Goal: Communication & Community: Participate in discussion

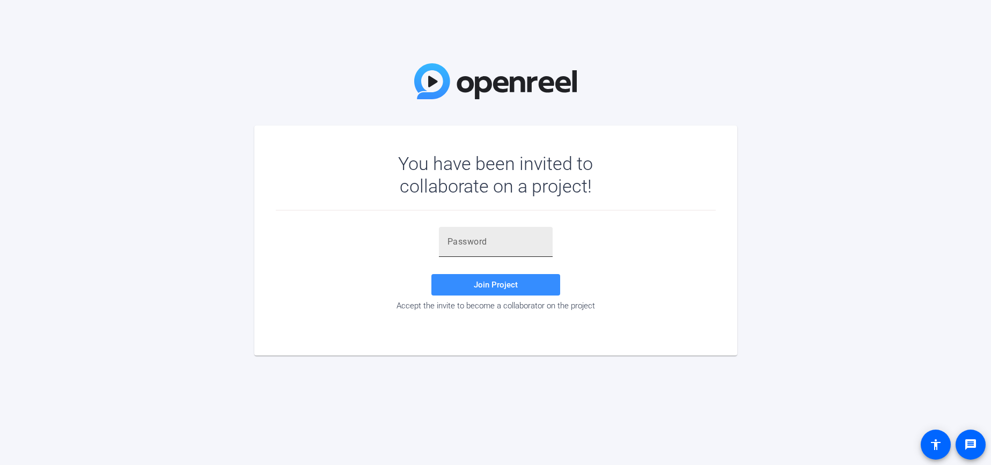
click at [486, 245] on input "text" at bounding box center [495, 241] width 97 height 13
paste input "DKdSb9"
type input "DKdSb9"
click at [490, 283] on span "Join Project" at bounding box center [496, 285] width 44 height 10
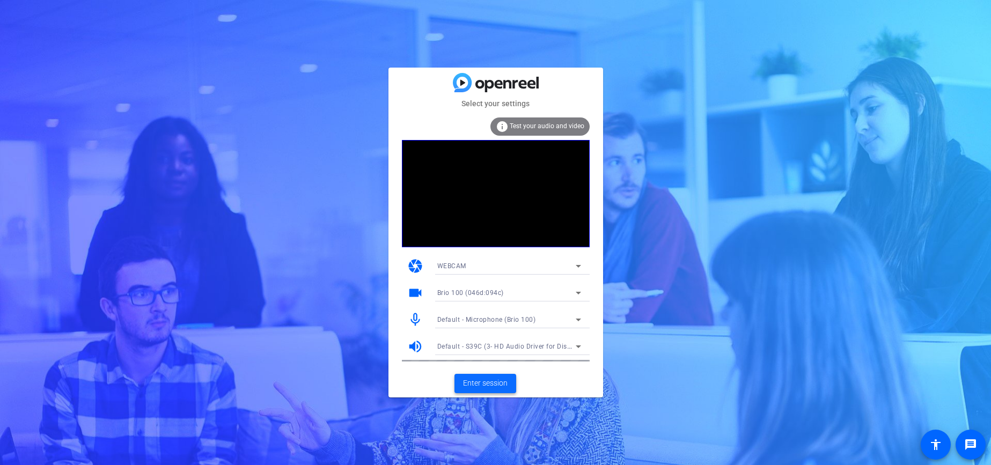
click at [496, 380] on span "Enter session" at bounding box center [485, 383] width 45 height 11
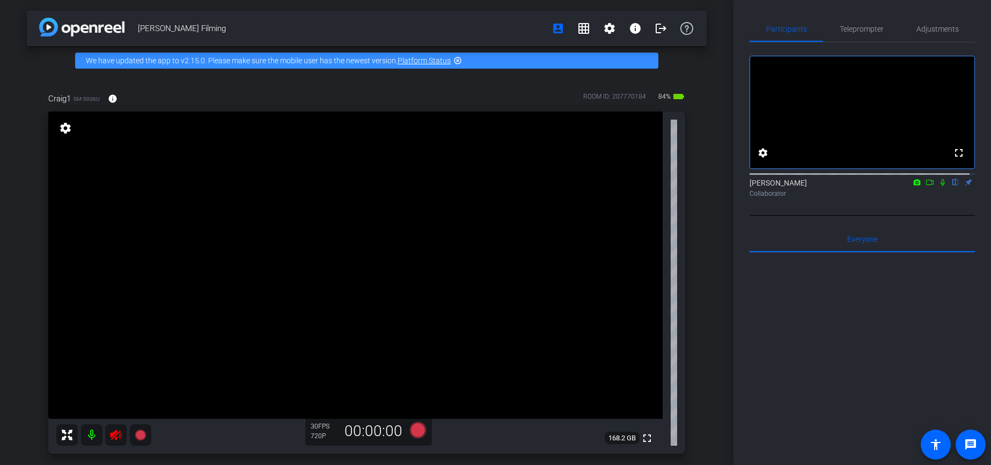
click at [115, 437] on icon at bounding box center [115, 434] width 13 height 13
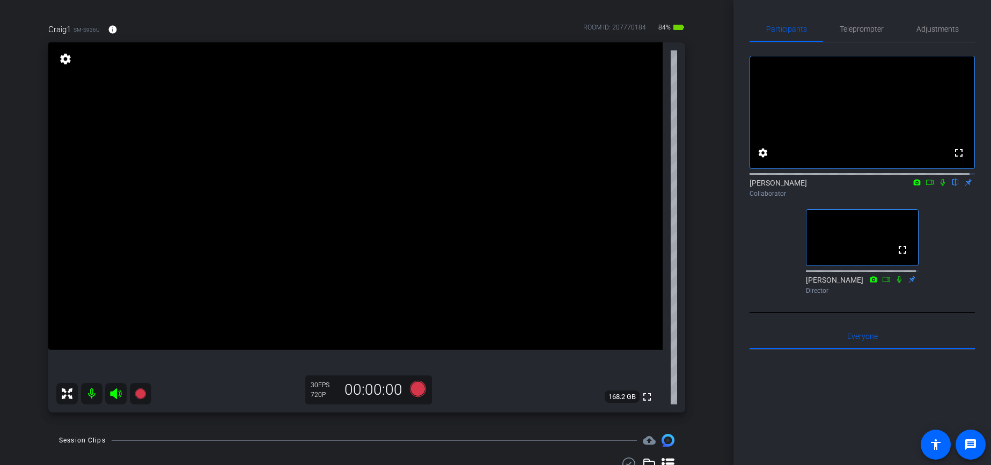
scroll to position [32, 0]
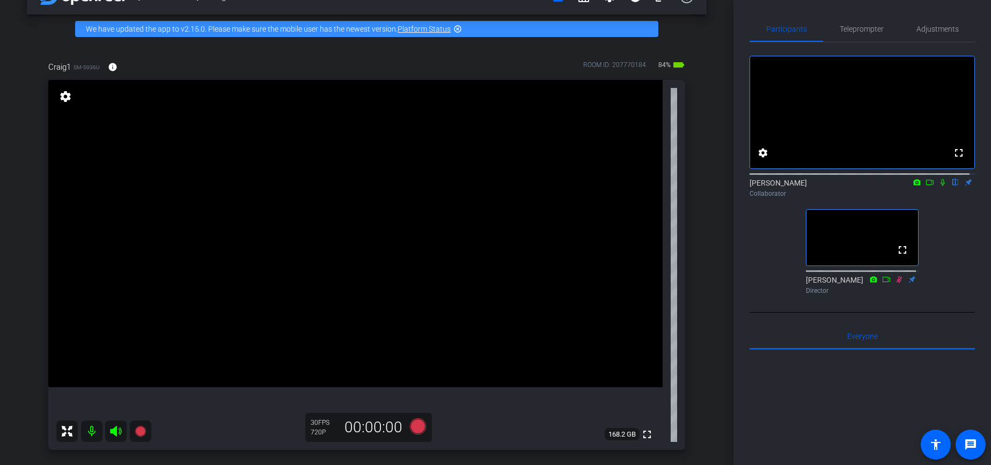
click at [64, 99] on mat-icon "settings" at bounding box center [65, 96] width 15 height 13
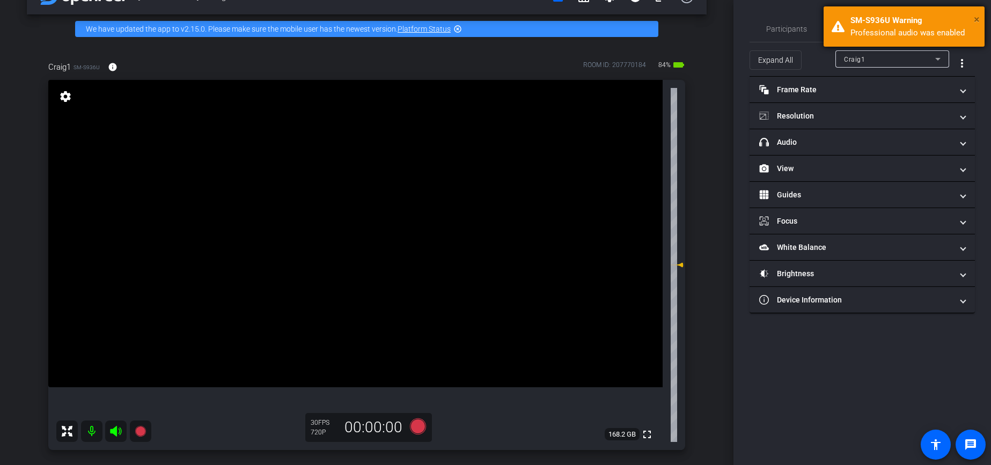
click at [974, 20] on span "×" at bounding box center [976, 19] width 6 height 13
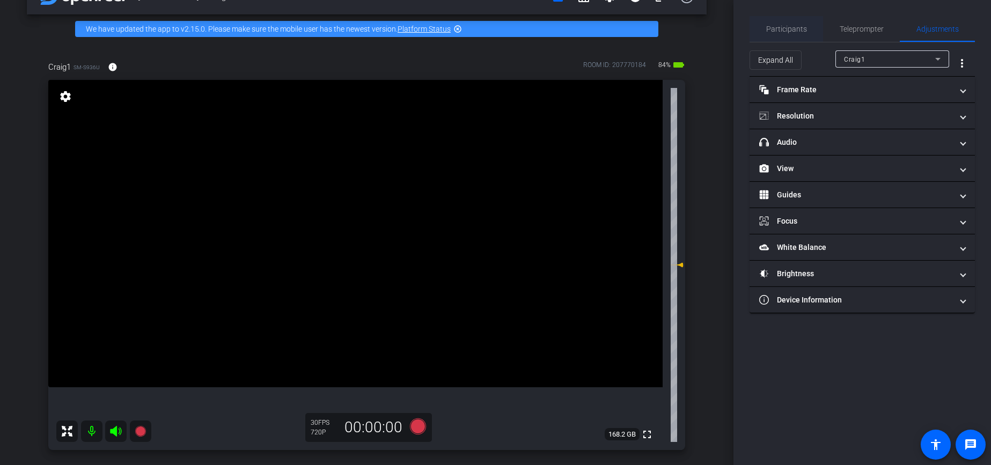
click at [769, 28] on span "Participants" at bounding box center [786, 29] width 41 height 8
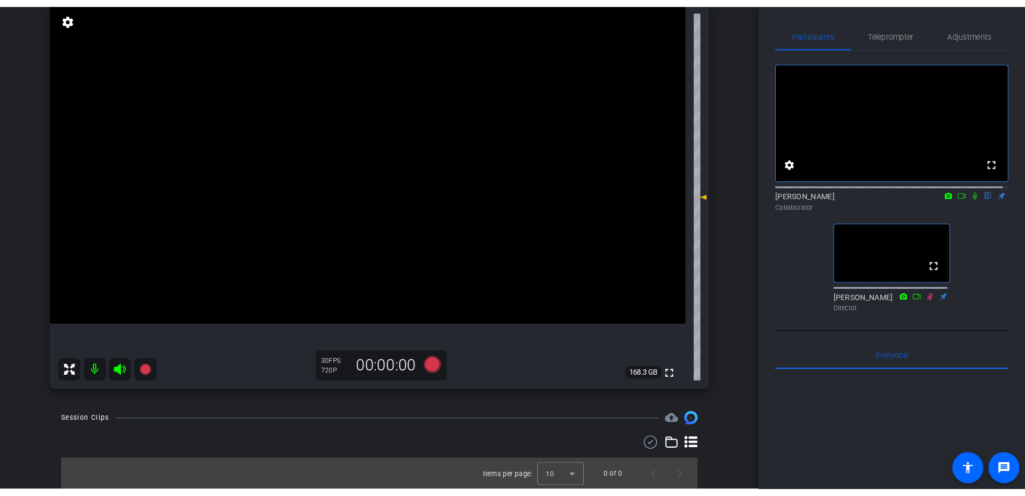
scroll to position [0, 0]
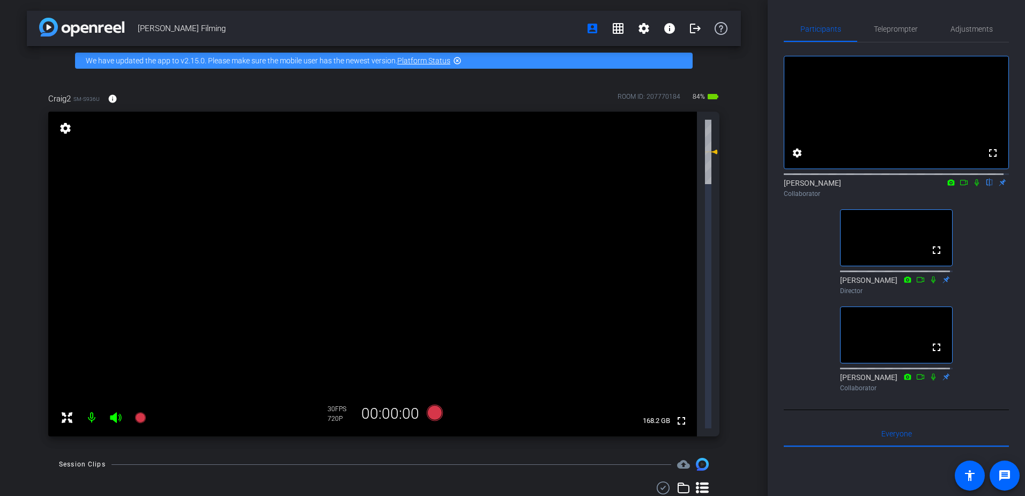
click at [459, 59] on mat-icon "highlight_off" at bounding box center [457, 60] width 9 height 9
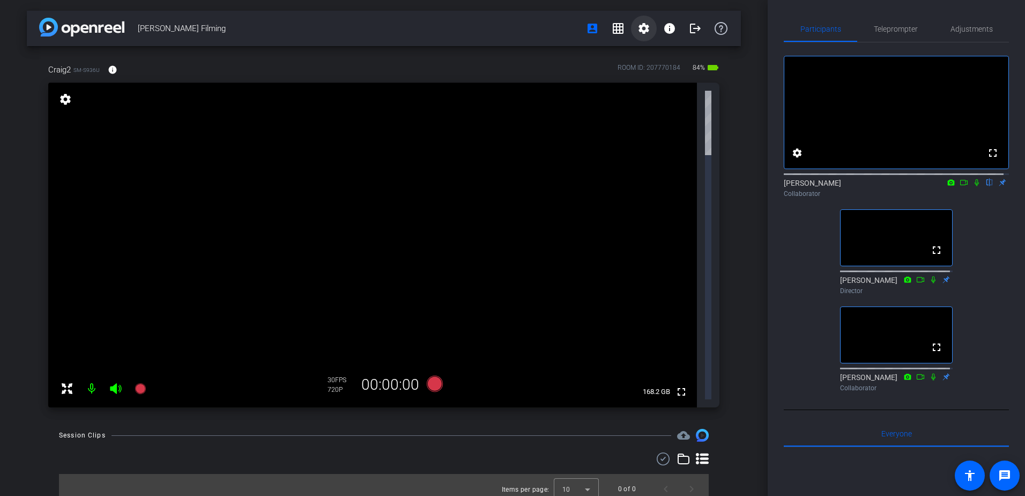
click at [645, 32] on mat-icon "settings" at bounding box center [644, 28] width 13 height 13
click at [645, 32] on div at bounding box center [512, 248] width 1025 height 496
click at [65, 95] on mat-icon "settings" at bounding box center [65, 99] width 15 height 13
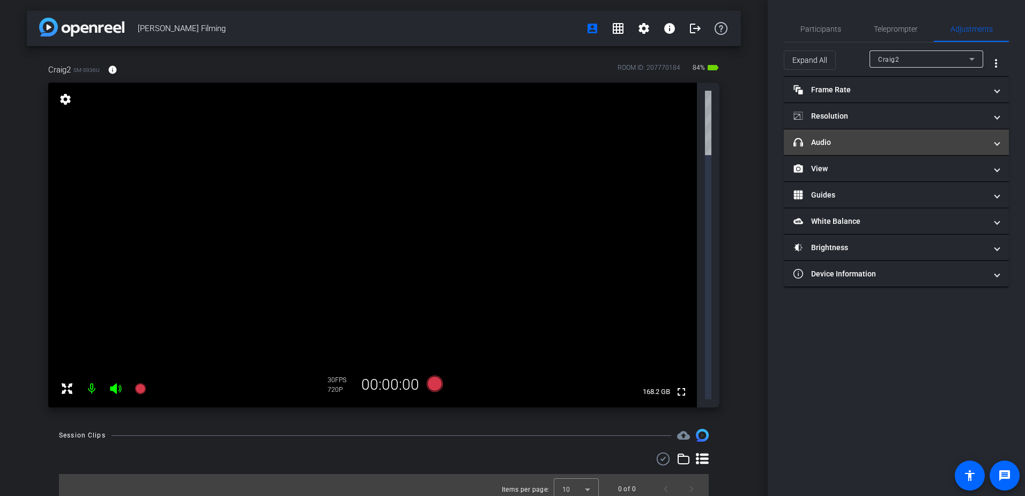
click at [990, 142] on span at bounding box center [997, 142] width 4 height 11
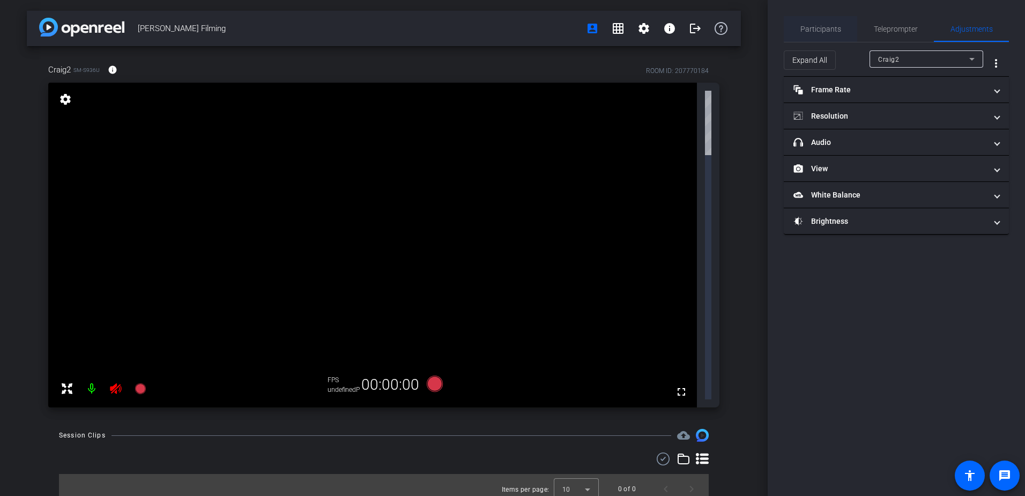
click at [825, 27] on span "Participants" at bounding box center [821, 29] width 41 height 8
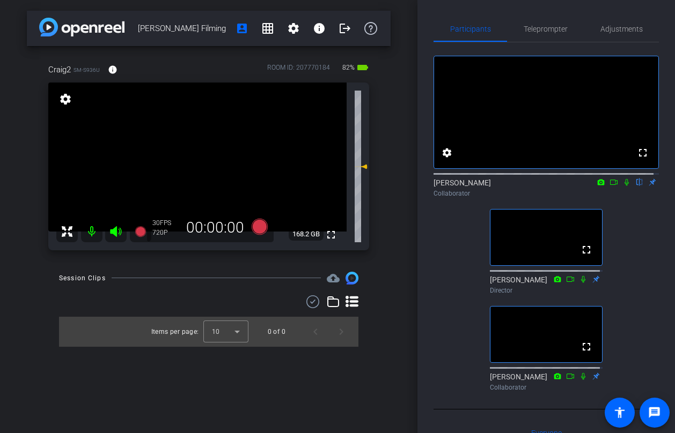
click at [69, 98] on mat-icon "settings" at bounding box center [65, 99] width 15 height 13
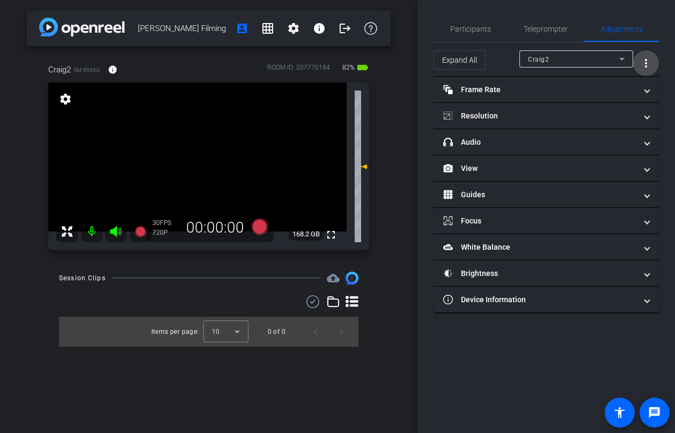
click at [652, 64] on span "More Options for Adjustments Panel" at bounding box center [646, 63] width 26 height 26
click at [627, 33] on div at bounding box center [337, 216] width 675 height 433
click at [627, 25] on span "Adjustments" at bounding box center [621, 29] width 42 height 8
click at [400, 24] on div "[PERSON_NAME] Filming account_box grid_on settings info logout Craig2 SM-S936U …" at bounding box center [208, 216] width 417 height 433
click at [468, 26] on span "Participants" at bounding box center [470, 29] width 41 height 8
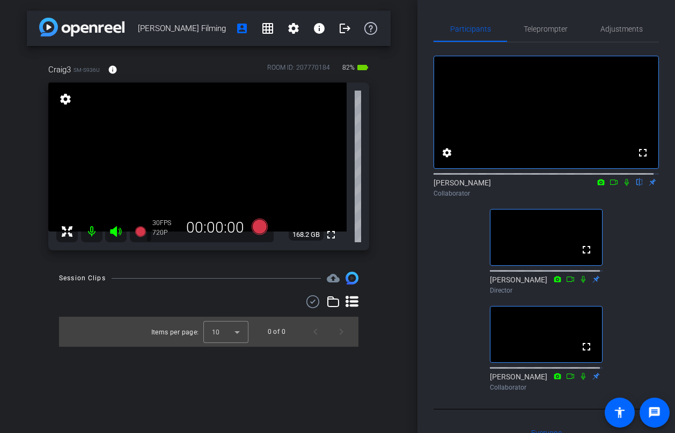
click at [66, 95] on mat-icon "settings" at bounding box center [65, 99] width 15 height 13
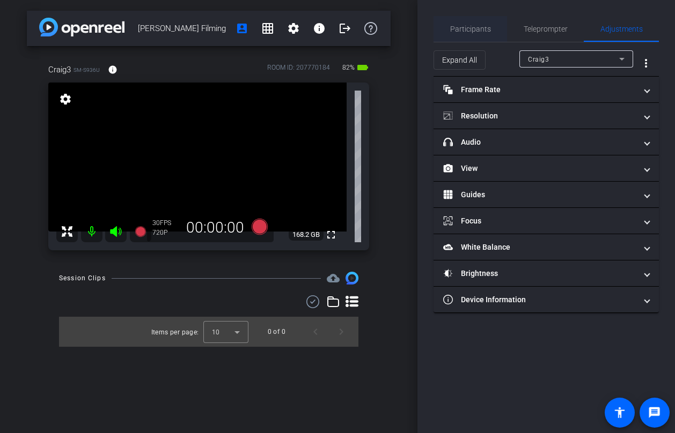
click at [448, 27] on div "Participants" at bounding box center [469, 29] width 73 height 26
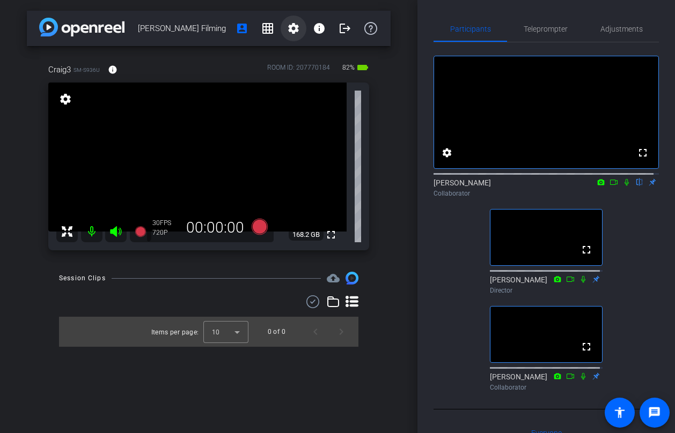
click at [293, 26] on mat-icon "settings" at bounding box center [293, 28] width 13 height 13
click at [139, 14] on div at bounding box center [337, 216] width 675 height 433
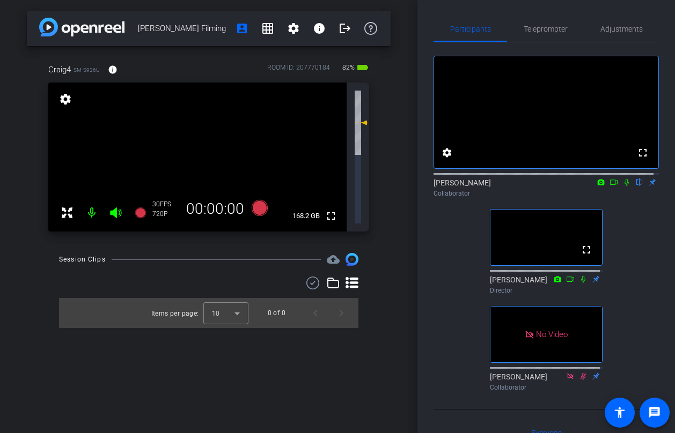
click at [63, 96] on mat-icon "settings" at bounding box center [65, 99] width 15 height 13
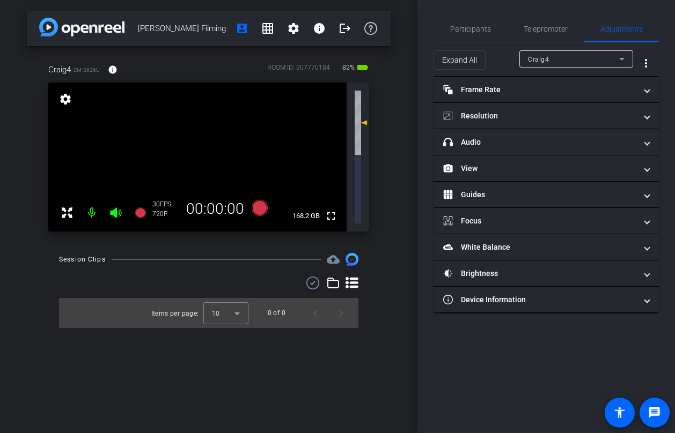
click at [63, 96] on mat-icon "settings" at bounding box center [65, 99] width 15 height 13
click at [473, 40] on span "Participants" at bounding box center [470, 29] width 41 height 26
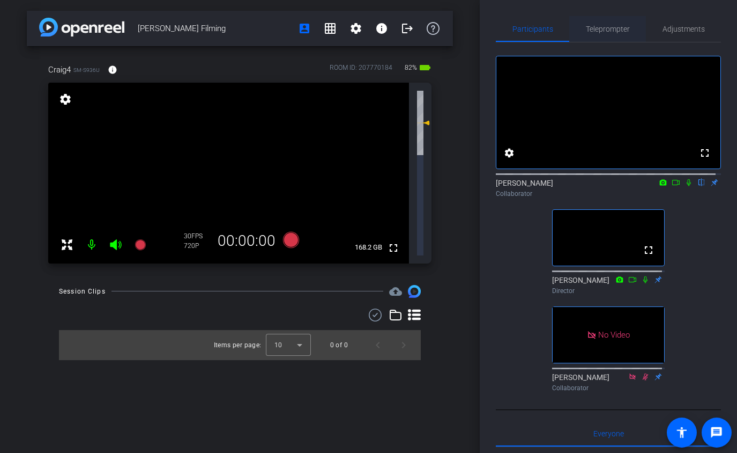
click at [613, 29] on span "Teleprompter" at bounding box center [608, 29] width 44 height 8
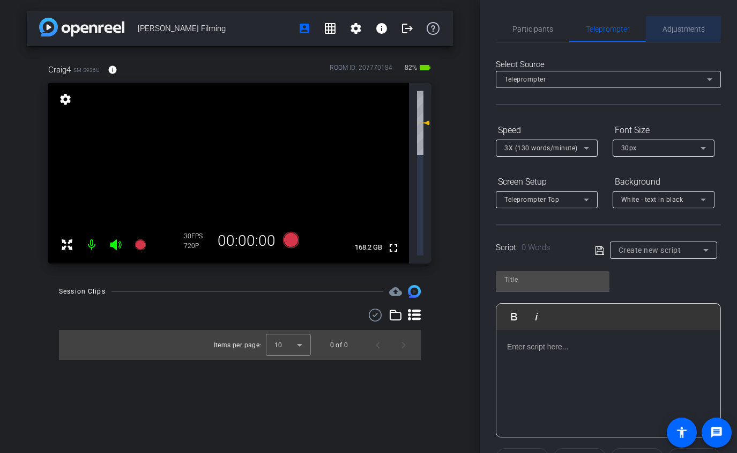
click at [676, 24] on span "Adjustments" at bounding box center [684, 29] width 42 height 26
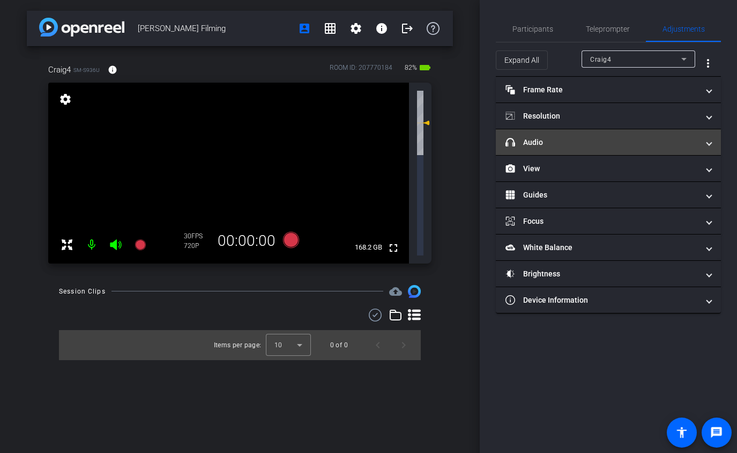
click at [713, 142] on mat-expansion-panel-header "headphone icon Audio" at bounding box center [608, 142] width 225 height 26
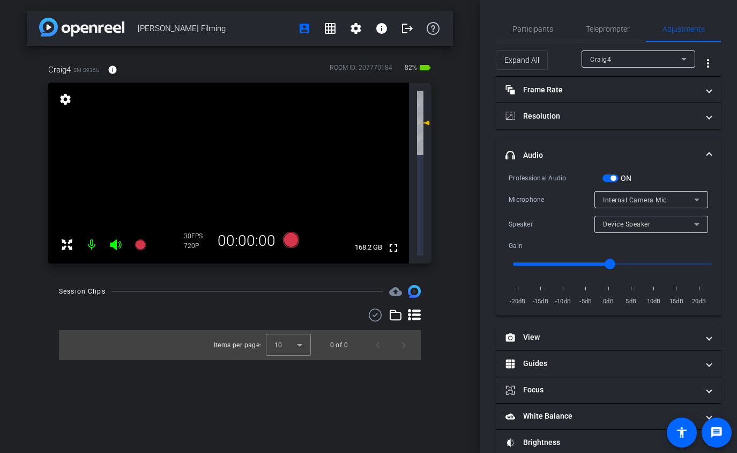
click at [675, 198] on div "Internal Camera Mic" at bounding box center [648, 199] width 91 height 13
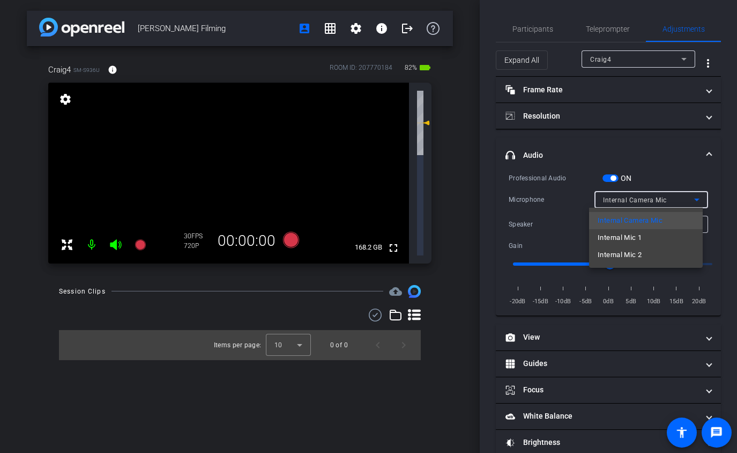
click at [713, 179] on div at bounding box center [368, 226] width 737 height 453
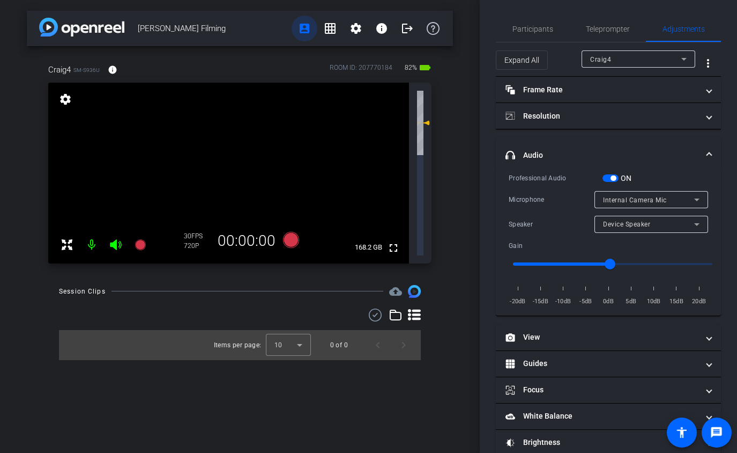
click at [305, 29] on mat-icon "account_box" at bounding box center [304, 28] width 13 height 13
click at [544, 26] on span "Participants" at bounding box center [533, 29] width 41 height 8
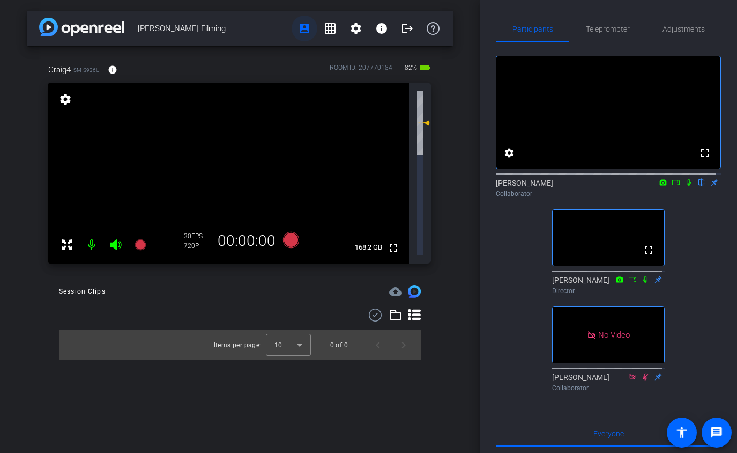
click at [310, 26] on mat-icon "account_box" at bounding box center [304, 28] width 13 height 13
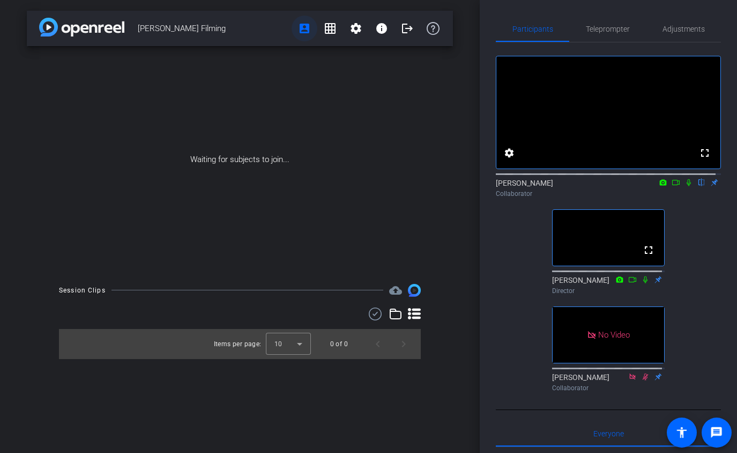
click at [307, 33] on mat-icon "account_box" at bounding box center [304, 28] width 13 height 13
click at [324, 26] on mat-icon "grid_on" at bounding box center [330, 28] width 13 height 13
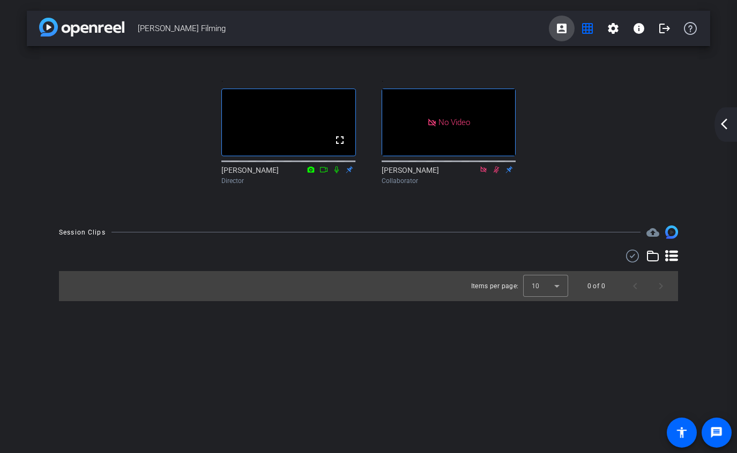
click at [568, 30] on mat-icon "account_box" at bounding box center [562, 28] width 13 height 13
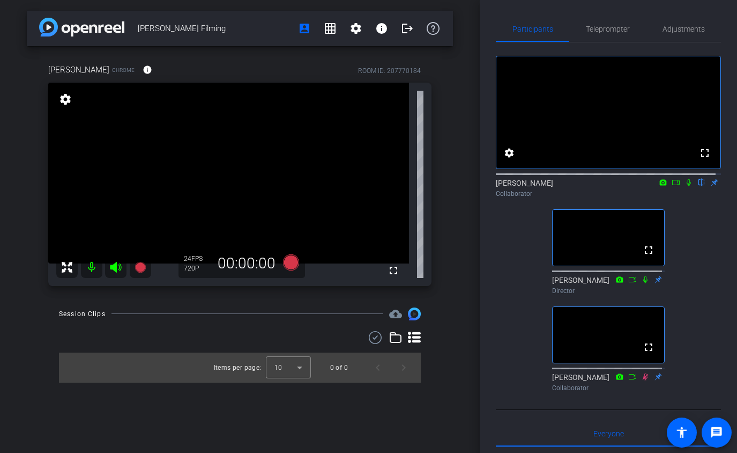
click at [29, 341] on div "Session Clips cloud_upload Items per page: 10 0 of 0" at bounding box center [240, 344] width 426 height 75
click at [685, 186] on icon at bounding box center [689, 183] width 9 height 8
click at [686, 186] on icon at bounding box center [689, 182] width 6 height 7
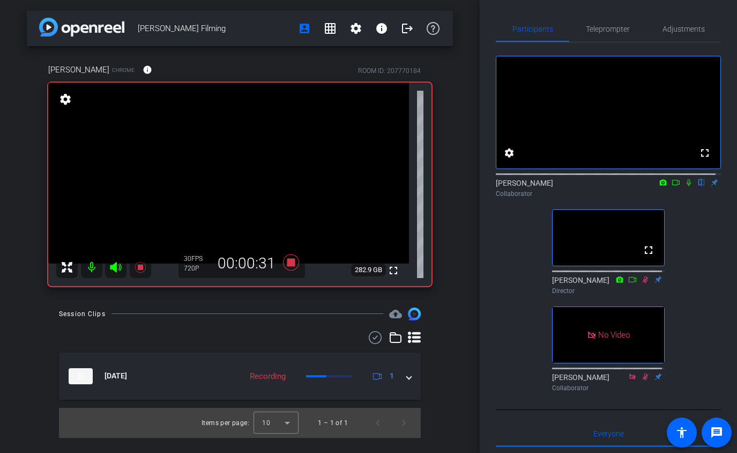
click at [530, 240] on div "fullscreen settings [PERSON_NAME] flip Collaborator fullscreen [PERSON_NAME] Di…" at bounding box center [608, 218] width 225 height 353
click at [685, 186] on icon at bounding box center [689, 183] width 9 height 8
click at [519, 254] on div "fullscreen settings [PERSON_NAME] flip Collaborator fullscreen [PERSON_NAME] Di…" at bounding box center [608, 218] width 225 height 353
click at [687, 186] on icon at bounding box center [689, 182] width 4 height 7
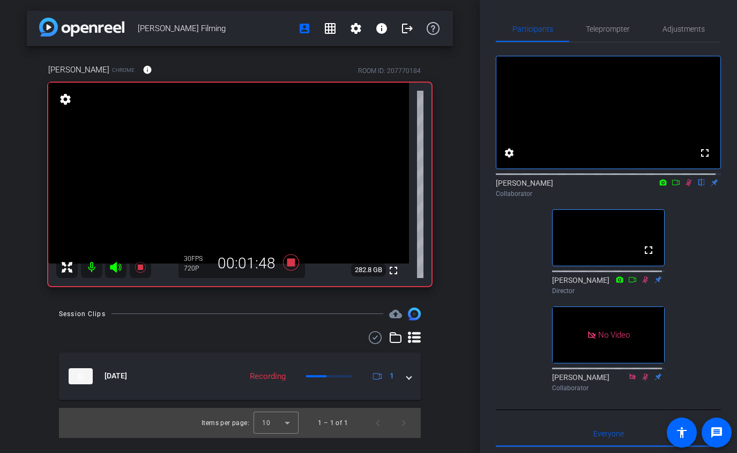
click at [685, 186] on icon at bounding box center [689, 183] width 9 height 8
click at [500, 252] on div "fullscreen settings [PERSON_NAME] flip Collaborator fullscreen [PERSON_NAME] Di…" at bounding box center [608, 218] width 225 height 353
click at [687, 186] on icon at bounding box center [689, 182] width 4 height 7
click at [510, 251] on div "fullscreen settings [PERSON_NAME] flip Collaborator fullscreen [PERSON_NAME] Di…" at bounding box center [608, 218] width 225 height 353
click at [685, 186] on icon at bounding box center [689, 183] width 9 height 8
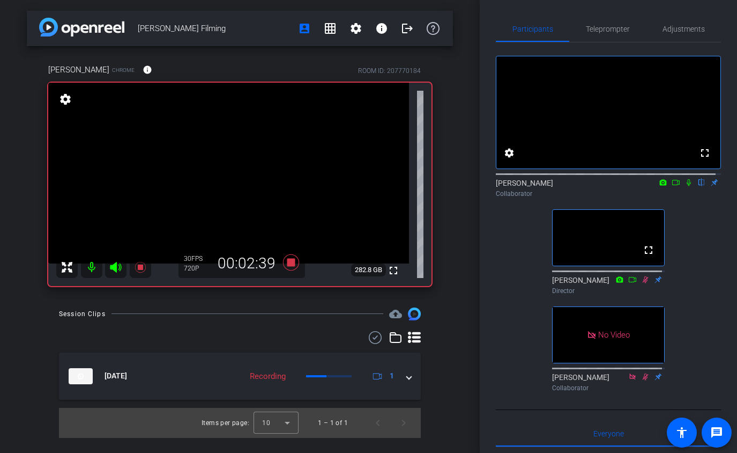
click at [501, 260] on div "fullscreen settings [PERSON_NAME] flip Collaborator fullscreen [PERSON_NAME] Di…" at bounding box center [608, 218] width 225 height 353
click at [685, 186] on icon at bounding box center [689, 183] width 9 height 8
click at [686, 186] on icon at bounding box center [689, 182] width 6 height 7
click at [511, 242] on div "fullscreen settings [PERSON_NAME] flip Collaborator fullscreen [PERSON_NAME] Di…" at bounding box center [608, 218] width 225 height 353
click at [687, 186] on icon at bounding box center [689, 182] width 4 height 7
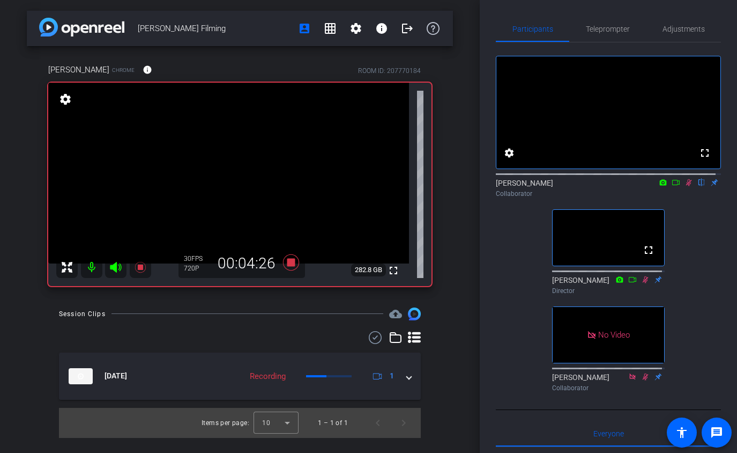
click at [685, 186] on icon at bounding box center [689, 183] width 9 height 8
click at [516, 260] on div "fullscreen settings [PERSON_NAME] flip Collaborator fullscreen [PERSON_NAME] Di…" at bounding box center [608, 218] width 225 height 353
click at [687, 186] on icon at bounding box center [689, 182] width 4 height 7
click at [504, 243] on div "fullscreen settings [PERSON_NAME] flip Collaborator fullscreen [PERSON_NAME] Di…" at bounding box center [608, 218] width 225 height 353
click at [685, 186] on icon at bounding box center [689, 183] width 9 height 8
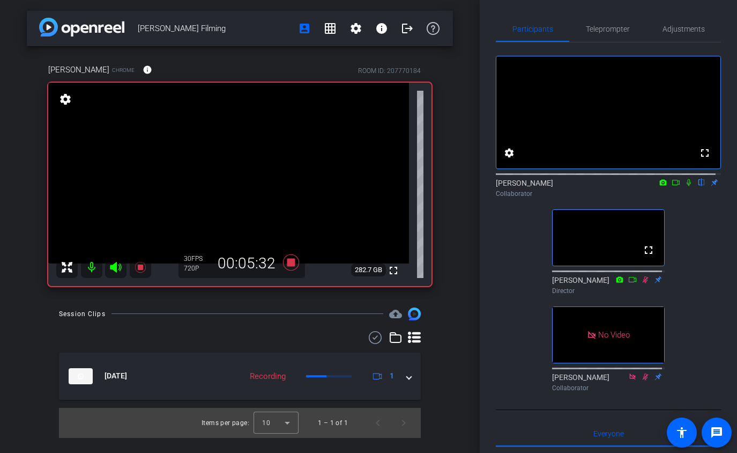
click at [506, 244] on div "fullscreen settings [PERSON_NAME] flip Collaborator fullscreen [PERSON_NAME] Di…" at bounding box center [608, 218] width 225 height 353
click at [685, 186] on icon at bounding box center [689, 183] width 9 height 8
click at [686, 186] on icon at bounding box center [689, 182] width 6 height 7
